Goal: Task Accomplishment & Management: Complete application form

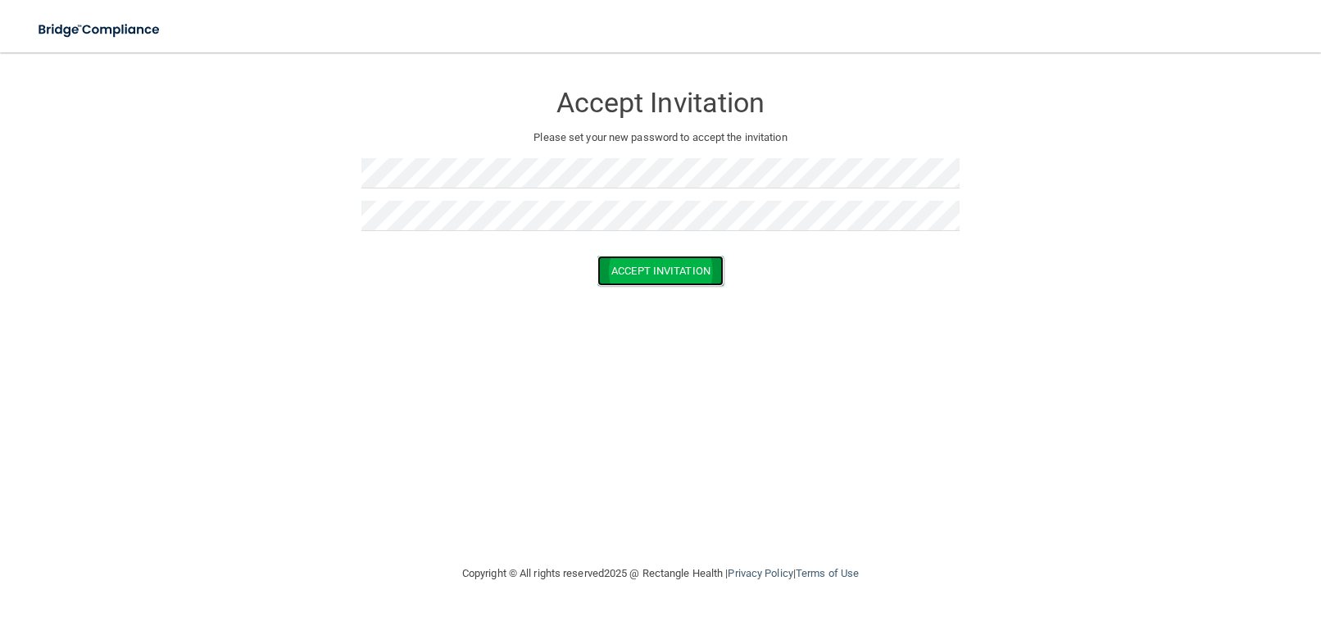
click at [638, 269] on button "Accept Invitation" at bounding box center [660, 271] width 126 height 30
click at [675, 293] on button "Accept Invitation" at bounding box center [660, 294] width 126 height 30
drag, startPoint x: 676, startPoint y: 301, endPoint x: 665, endPoint y: 291, distance: 15.1
click at [676, 301] on button "Accept Invitation" at bounding box center [660, 294] width 126 height 30
click at [658, 256] on p "Token is invalid or blank." at bounding box center [660, 257] width 598 height 20
